Goal: Transaction & Acquisition: Purchase product/service

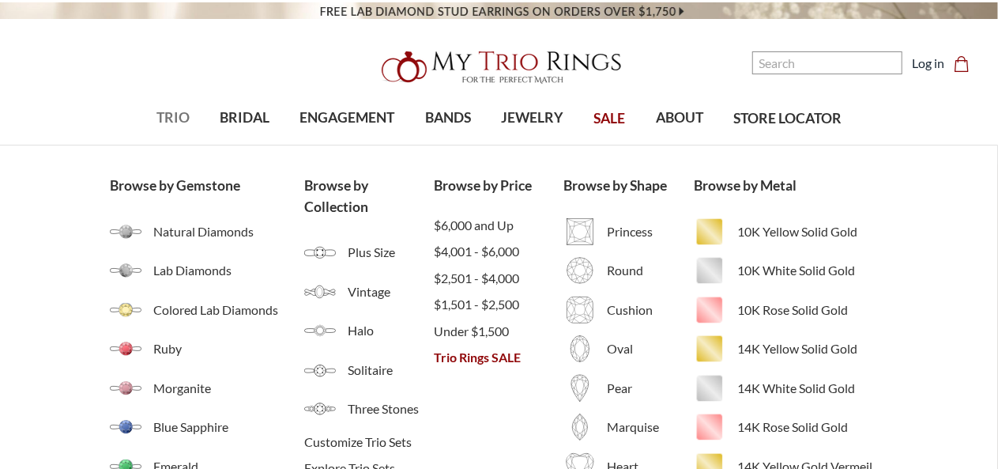
click at [173, 115] on span "TRIO" at bounding box center [173, 118] width 33 height 21
click at [463, 328] on span "Under $1,500" at bounding box center [499, 331] width 130 height 19
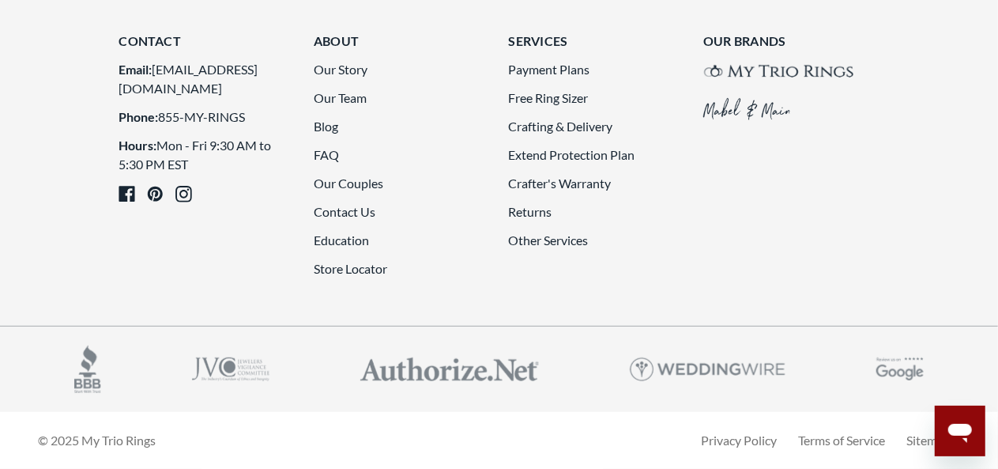
scroll to position [3984, 0]
